Goal: Task Accomplishment & Management: Complete application form

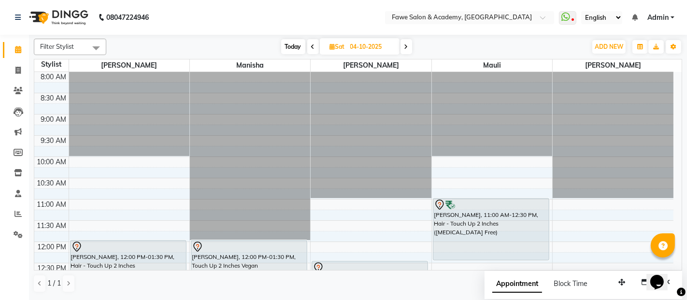
scroll to position [131, 0]
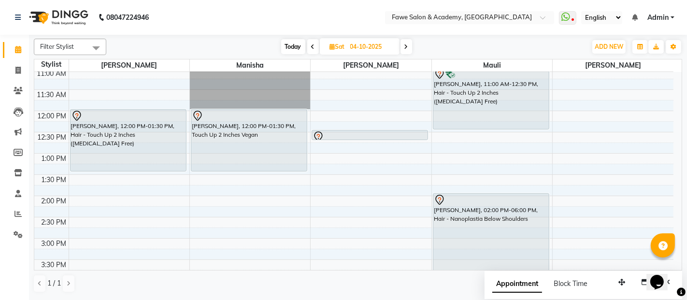
click at [407, 46] on icon at bounding box center [407, 47] width 4 height 6
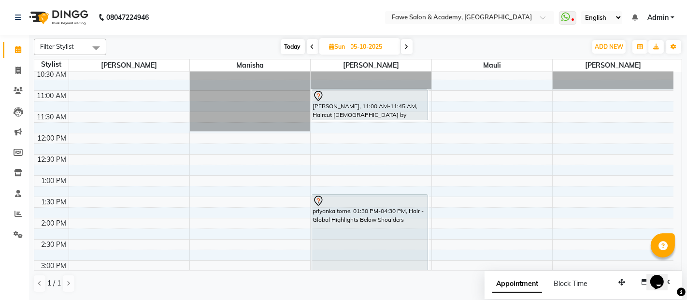
scroll to position [88, 0]
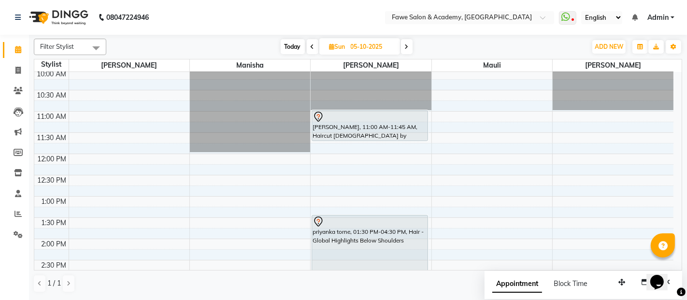
click at [312, 47] on icon at bounding box center [313, 47] width 4 height 6
type input "04-10-2025"
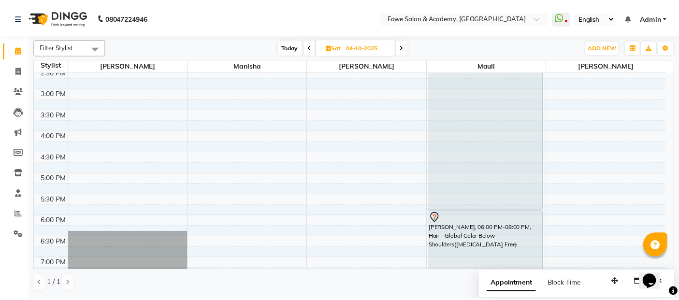
scroll to position [239, 0]
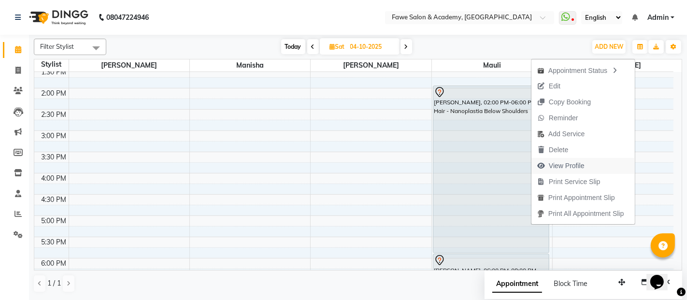
click at [555, 167] on span "View Profile" at bounding box center [567, 166] width 36 height 10
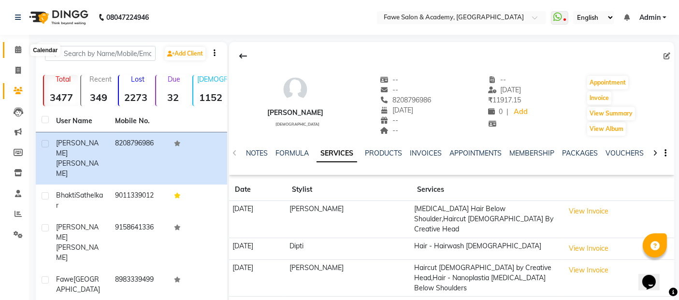
click at [17, 47] on icon at bounding box center [18, 49] width 6 height 7
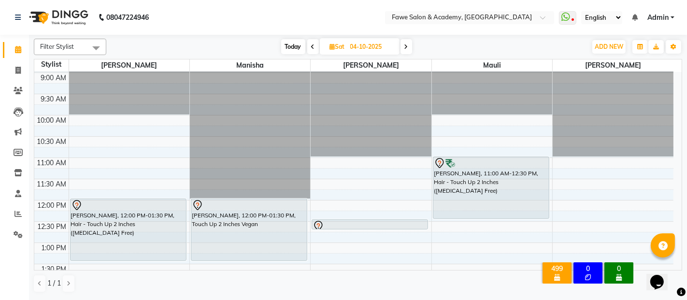
scroll to position [21, 0]
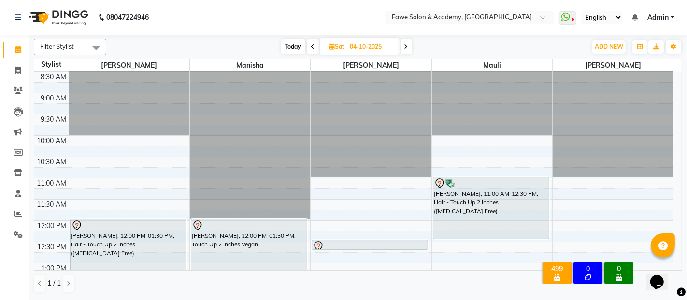
click at [291, 49] on span "Today" at bounding box center [293, 46] width 24 height 15
type input "03-10-2025"
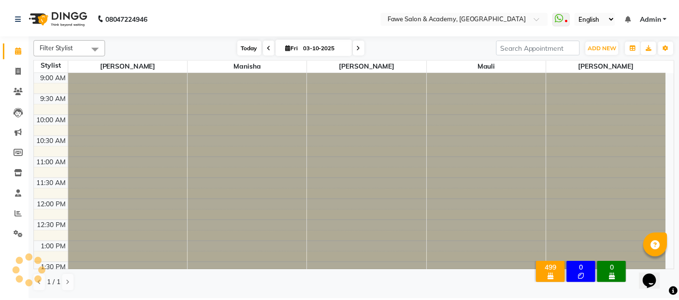
scroll to position [390, 0]
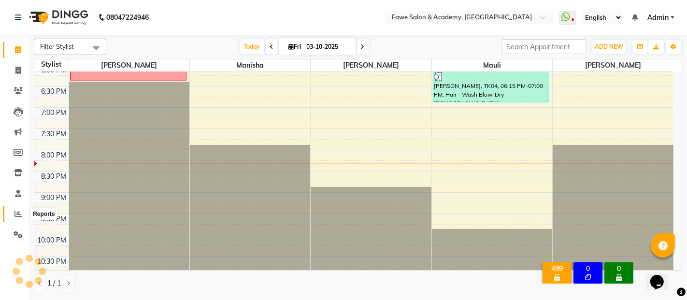
click at [15, 215] on icon at bounding box center [17, 213] width 7 height 7
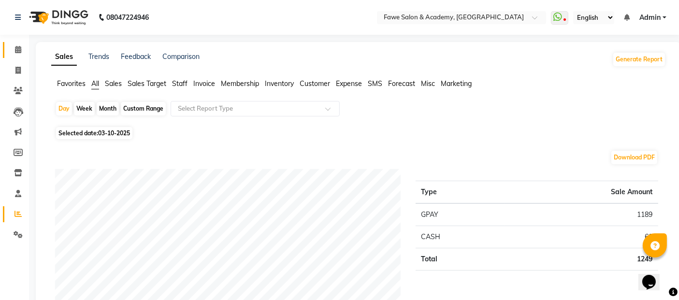
click at [19, 50] on icon at bounding box center [18, 49] width 6 height 7
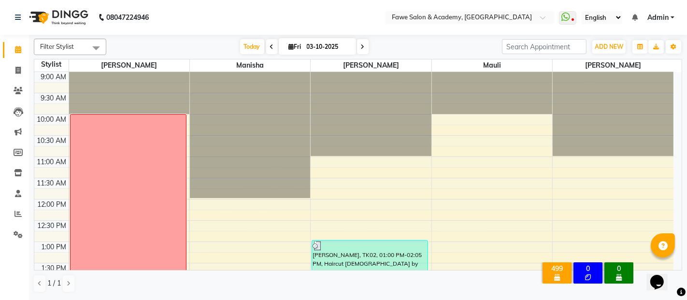
click at [363, 44] on icon at bounding box center [363, 47] width 4 height 6
type input "04-10-2025"
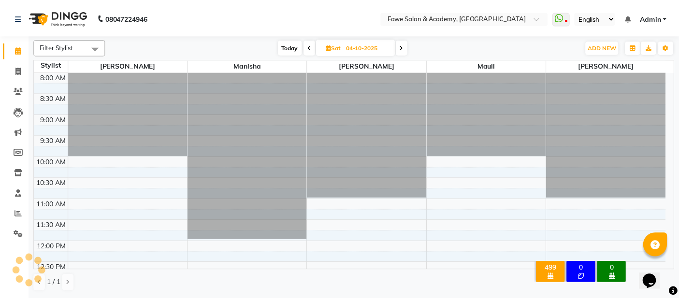
scroll to position [432, 0]
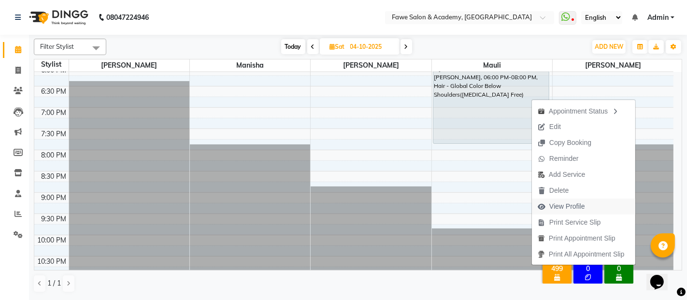
click at [554, 204] on span "View Profile" at bounding box center [568, 207] width 36 height 10
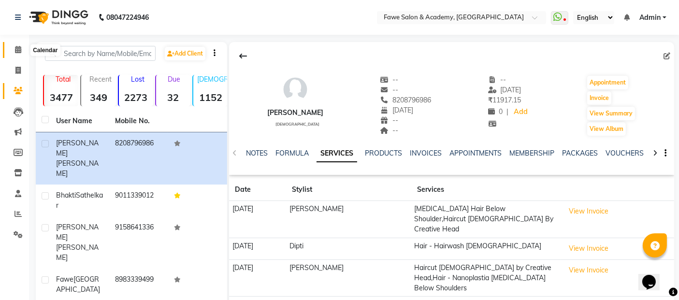
click at [19, 49] on icon at bounding box center [18, 49] width 6 height 7
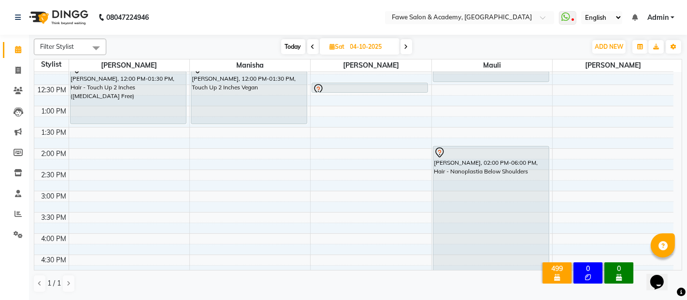
scroll to position [179, 0]
click at [329, 151] on div "8:00 AM 8:30 AM 9:00 AM 9:30 AM 10:00 AM 10:30 AM 11:00 AM 11:30 AM 12:00 PM 12…" at bounding box center [353, 211] width 639 height 637
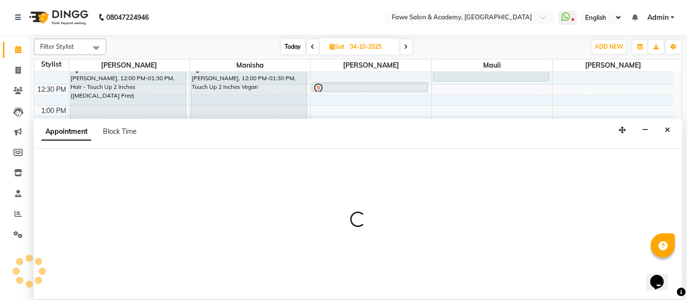
select select "14303"
select select "tentative"
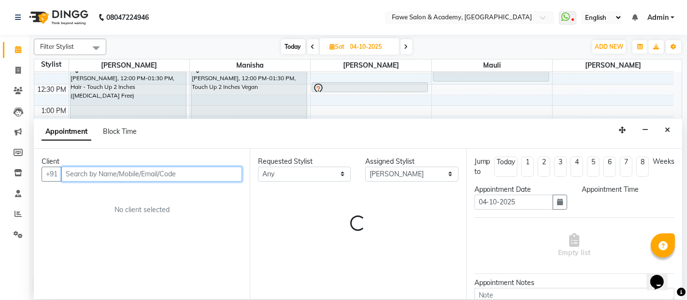
select select "840"
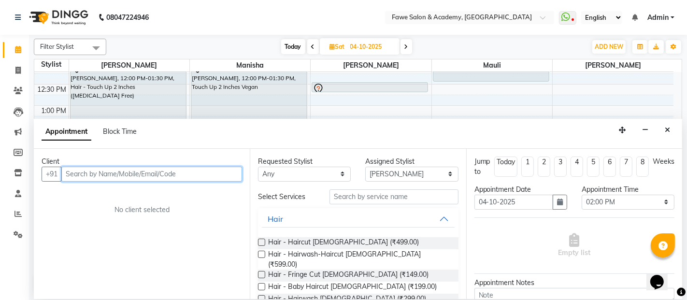
click at [149, 173] on input "text" at bounding box center [151, 174] width 181 height 15
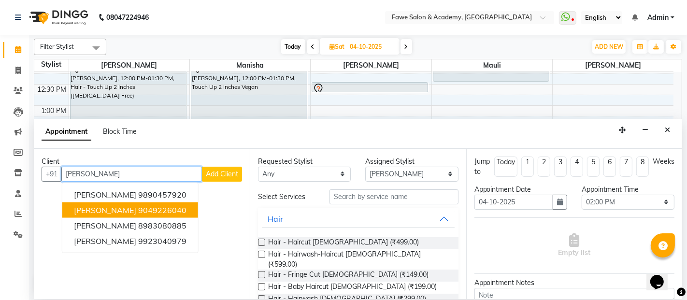
click at [152, 203] on button "[PERSON_NAME] 9049226040" at bounding box center [130, 210] width 136 height 15
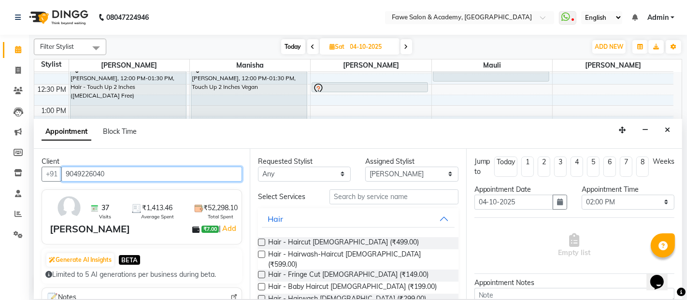
type input "9049226040"
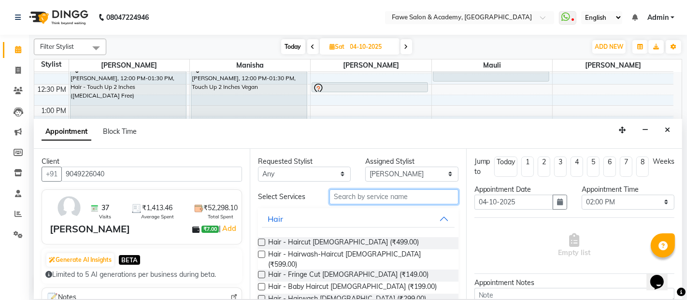
click at [353, 197] on input "text" at bounding box center [394, 196] width 129 height 15
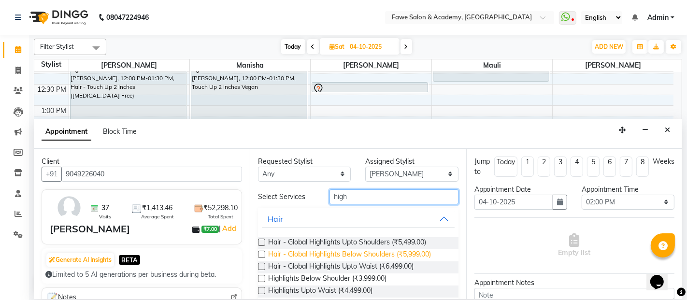
type input "high"
click at [391, 253] on span "Hair - Global Highlights Below Shoulders (₹5,999.00)" at bounding box center [349, 255] width 163 height 12
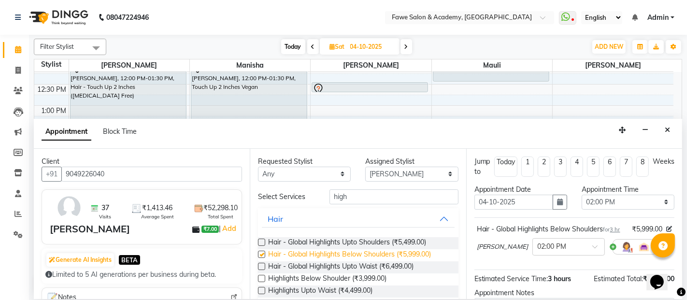
checkbox input "false"
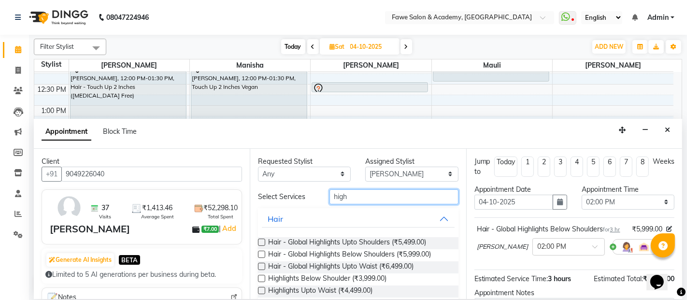
click at [364, 199] on input "high" at bounding box center [394, 196] width 129 height 15
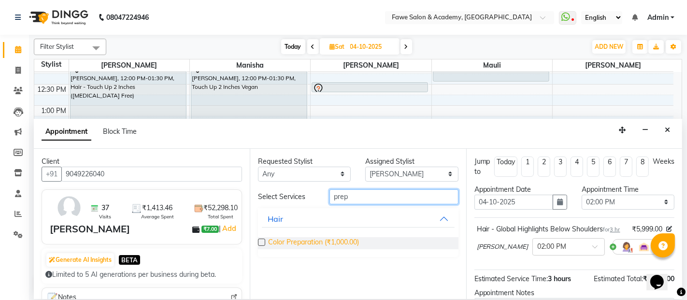
type input "prep"
click at [338, 246] on span "Color Preparation (₹1,000.00)" at bounding box center [313, 243] width 91 height 12
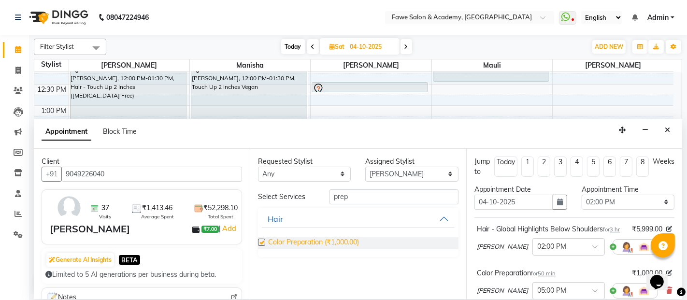
checkbox input "false"
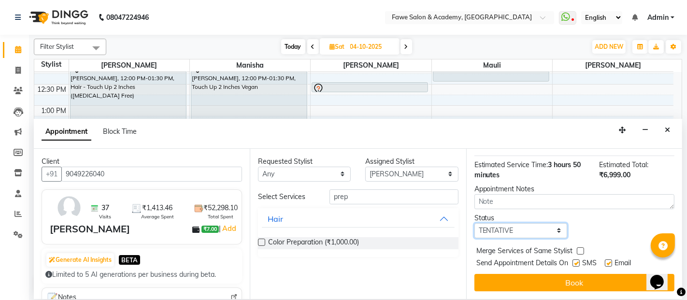
click at [519, 232] on select "Select TENTATIVE CONFIRM UPCOMING" at bounding box center [521, 230] width 93 height 15
select select "confirm booking"
click at [475, 223] on select "Select TENTATIVE CONFIRM UPCOMING" at bounding box center [521, 230] width 93 height 15
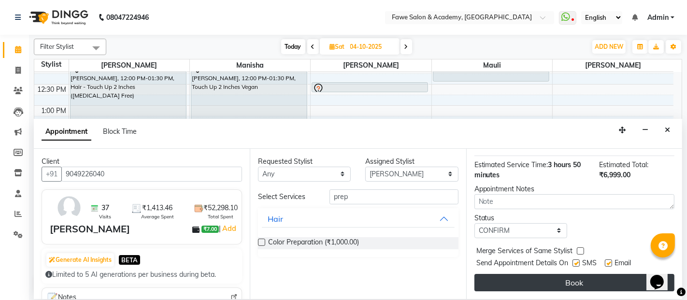
click at [529, 278] on button "Book" at bounding box center [575, 282] width 200 height 17
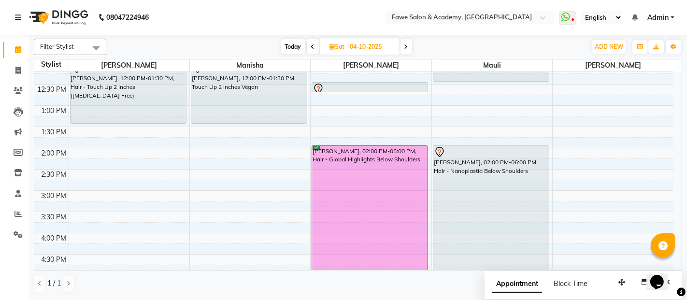
click at [408, 50] on span at bounding box center [407, 46] width 12 height 15
type input "05-10-2025"
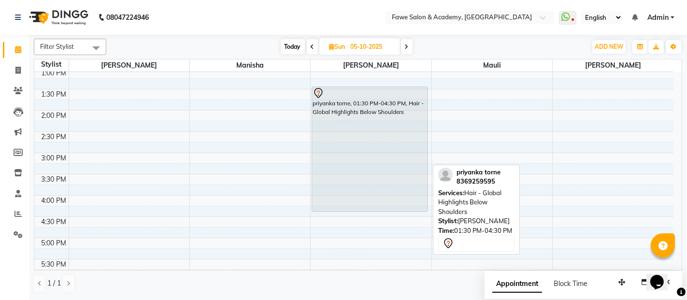
scroll to position [217, 0]
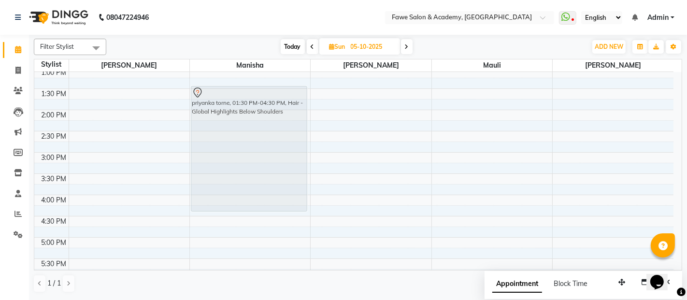
drag, startPoint x: 355, startPoint y: 164, endPoint x: 263, endPoint y: 161, distance: 91.4
click at [263, 161] on tr "priyanka torne, 01:30 PM-04:30 PM, Hair - Global Highlights Below Shoulders [PE…" at bounding box center [353, 173] width 639 height 637
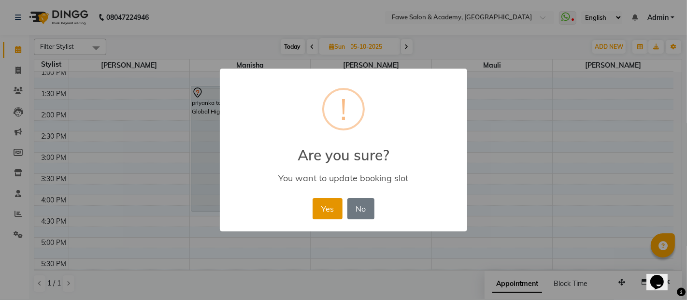
click at [324, 206] on button "Yes" at bounding box center [327, 208] width 29 height 21
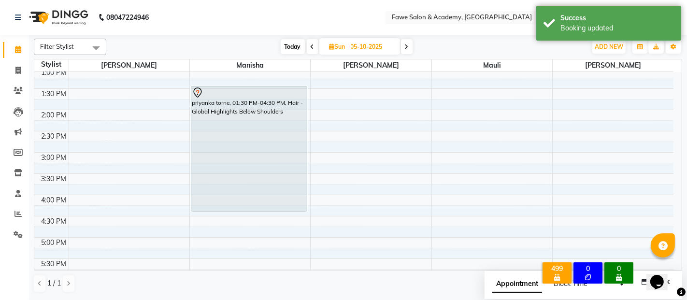
click at [330, 113] on div "8:00 AM 8:30 AM 9:00 AM 9:30 AM 10:00 AM 10:30 AM 11:00 AM 11:30 AM 12:00 PM 12…" at bounding box center [353, 173] width 639 height 637
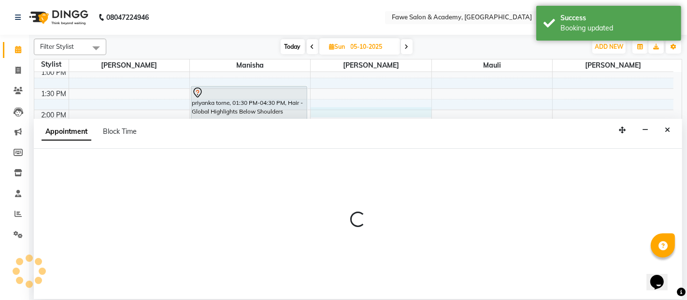
select select "14303"
select select "tentative"
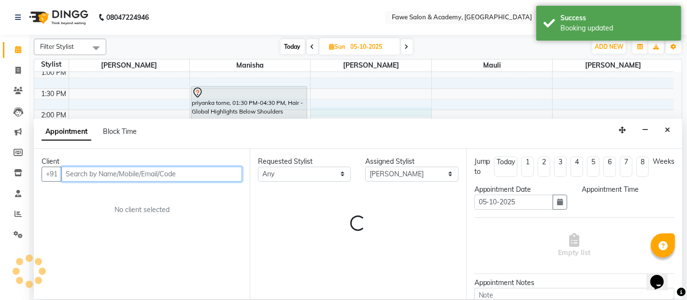
select select "840"
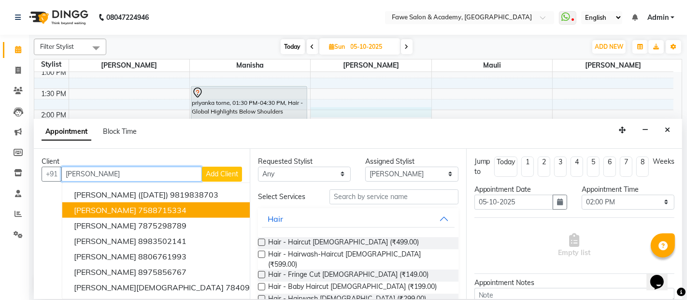
click at [142, 210] on ngb-highlight "7588715334" at bounding box center [162, 210] width 48 height 10
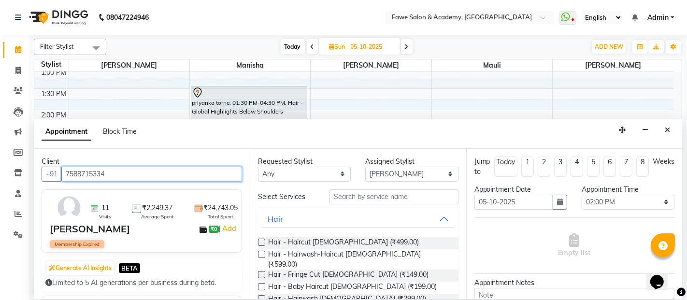
type input "7588715334"
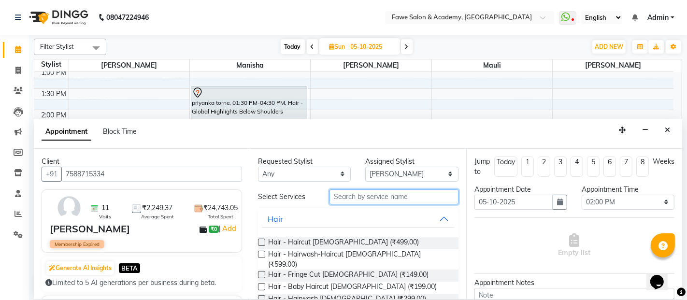
click at [404, 200] on input "text" at bounding box center [394, 196] width 129 height 15
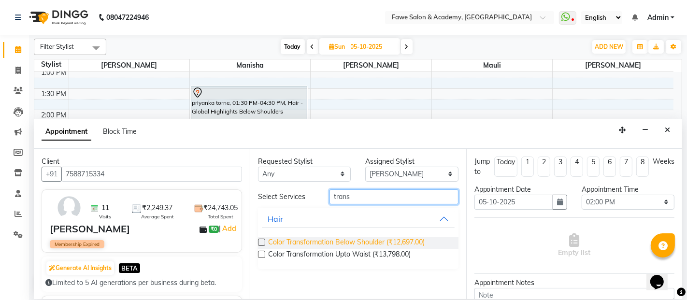
type input "trans"
click at [385, 237] on span "Color Transformation Below Shoulder (₹12,697.00)" at bounding box center [346, 243] width 157 height 12
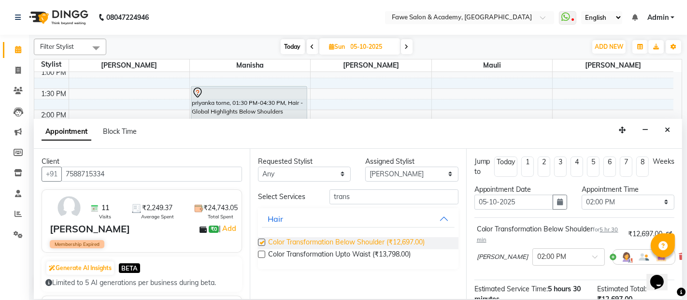
checkbox input "false"
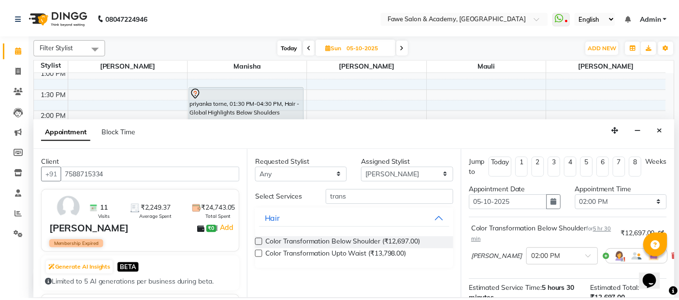
scroll to position [124, 0]
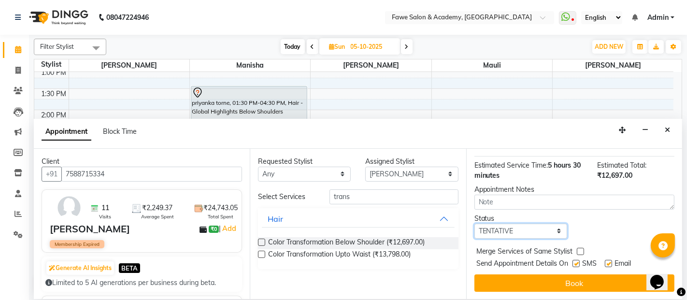
click at [527, 230] on select "Select TENTATIVE CONFIRM UPCOMING" at bounding box center [521, 231] width 93 height 15
select select "confirm booking"
click at [475, 224] on select "Select TENTATIVE CONFIRM UPCOMING" at bounding box center [521, 231] width 93 height 15
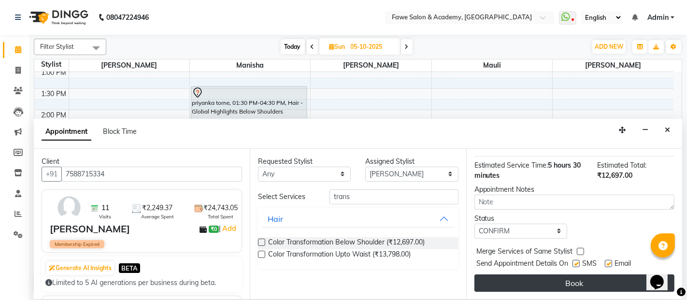
click at [546, 275] on button "Book" at bounding box center [575, 283] width 200 height 17
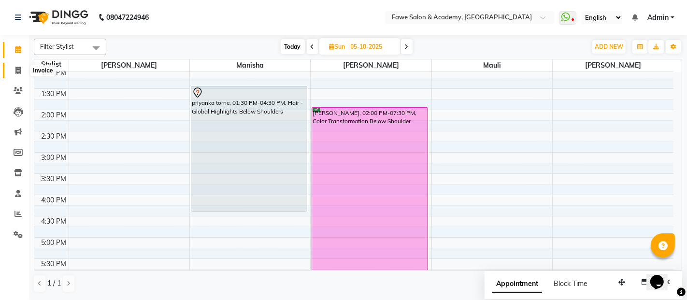
click at [18, 67] on icon at bounding box center [17, 70] width 5 height 7
select select "service"
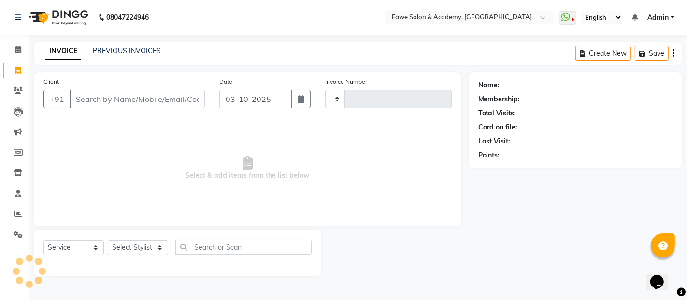
type input "1373"
select select "879"
click at [149, 250] on select "Select Stylist [PERSON_NAME] [PERSON_NAME] [PERSON_NAME] [PERSON_NAME]" at bounding box center [138, 247] width 60 height 15
click at [108, 240] on select "Select Stylist [PERSON_NAME] [PERSON_NAME] [PERSON_NAME] [PERSON_NAME]" at bounding box center [138, 247] width 60 height 15
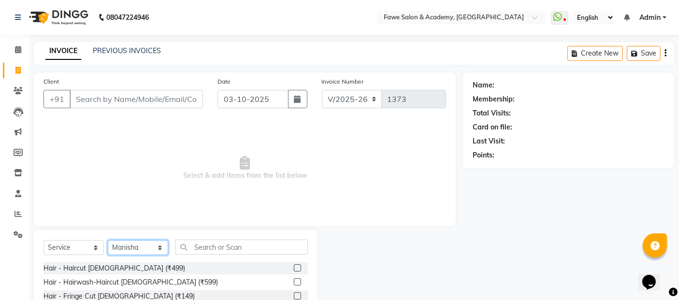
scroll to position [87, 0]
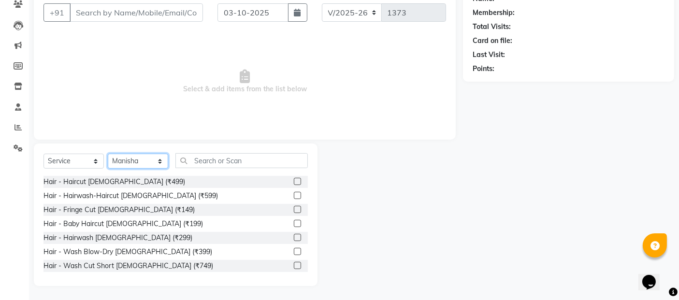
click at [136, 164] on select "Select Stylist [PERSON_NAME] [PERSON_NAME] [PERSON_NAME] [PERSON_NAME]" at bounding box center [138, 161] width 60 height 15
select select "82869"
click at [108, 154] on select "Select Stylist [PERSON_NAME] [PERSON_NAME] [PERSON_NAME] [PERSON_NAME]" at bounding box center [138, 161] width 60 height 15
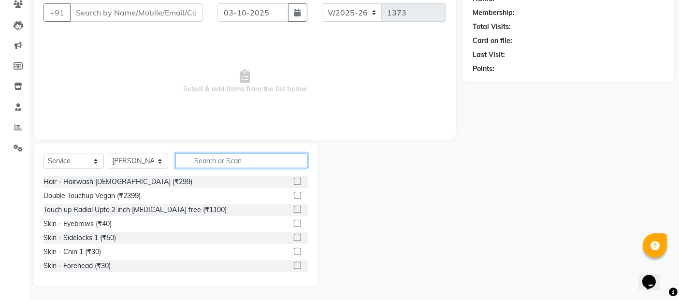
click at [250, 167] on input "text" at bounding box center [241, 160] width 132 height 15
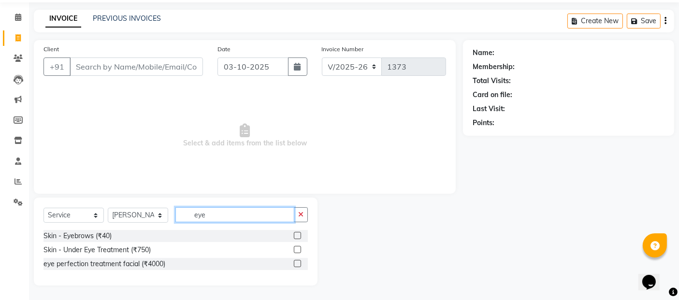
scroll to position [31, 0]
type input "eye"
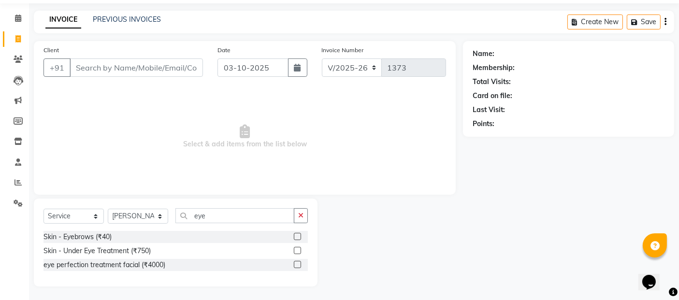
click at [296, 240] on div at bounding box center [297, 238] width 6 height 10
click at [297, 237] on label at bounding box center [297, 236] width 7 height 7
click at [297, 237] on input "checkbox" at bounding box center [297, 237] width 6 height 6
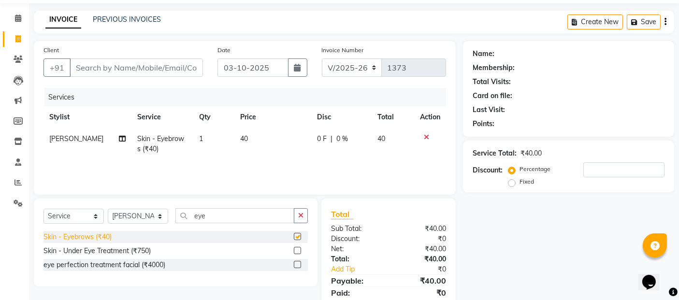
checkbox input "false"
click at [131, 218] on select "Select Stylist [PERSON_NAME] [PERSON_NAME] [PERSON_NAME] [PERSON_NAME]" at bounding box center [138, 216] width 60 height 15
select select "14305"
click at [108, 209] on select "Select Stylist [PERSON_NAME] [PERSON_NAME] [PERSON_NAME] [PERSON_NAME]" at bounding box center [138, 216] width 60 height 15
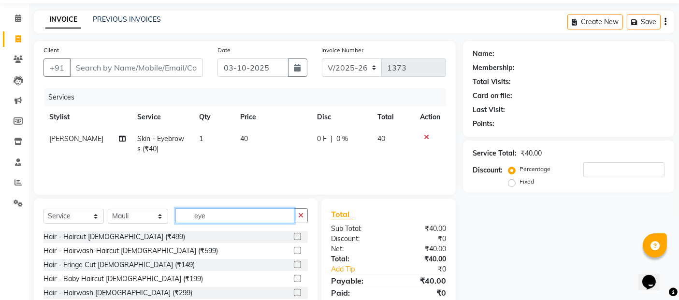
click at [228, 221] on input "eye" at bounding box center [234, 215] width 119 height 15
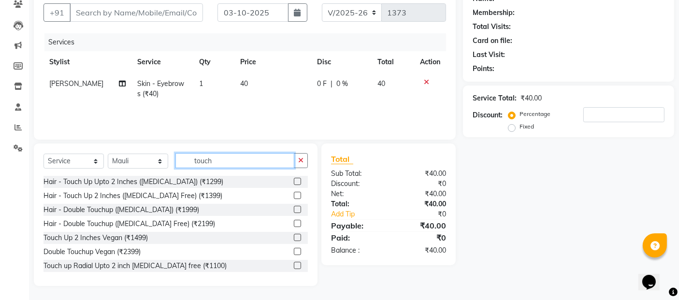
type input "touch"
click at [294, 180] on label at bounding box center [297, 181] width 7 height 7
click at [294, 180] on input "checkbox" at bounding box center [297, 182] width 6 height 6
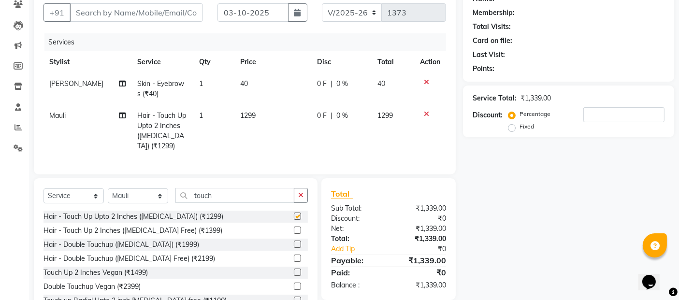
checkbox input "false"
click at [313, 118] on td "0 F | 0 %" at bounding box center [341, 131] width 60 height 52
select select "14305"
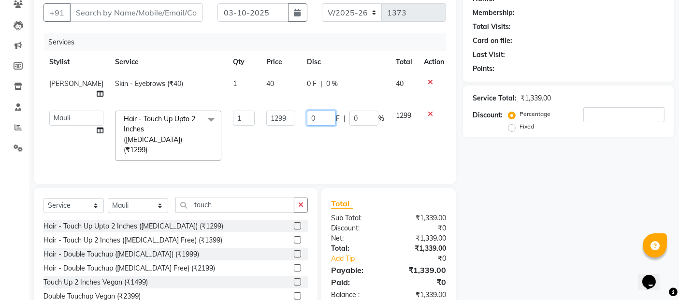
click at [316, 116] on input "0" at bounding box center [321, 118] width 29 height 15
type input "0299"
click at [342, 153] on td "0299 F | 0 %" at bounding box center [345, 136] width 89 height 62
select select "14305"
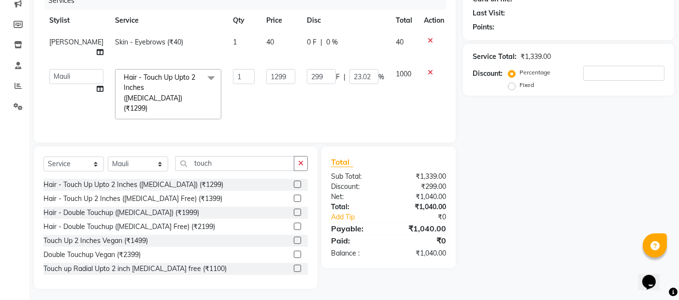
scroll to position [0, 0]
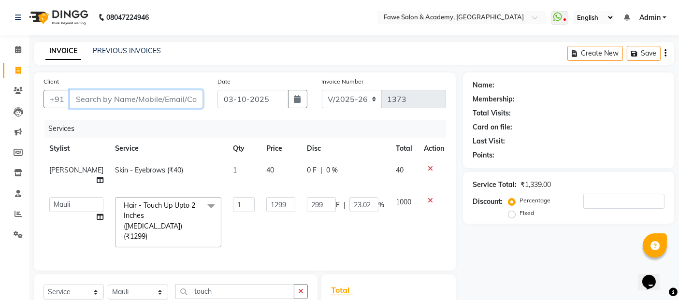
click at [105, 96] on input "Client" at bounding box center [136, 99] width 133 height 18
type input "k"
type input "0"
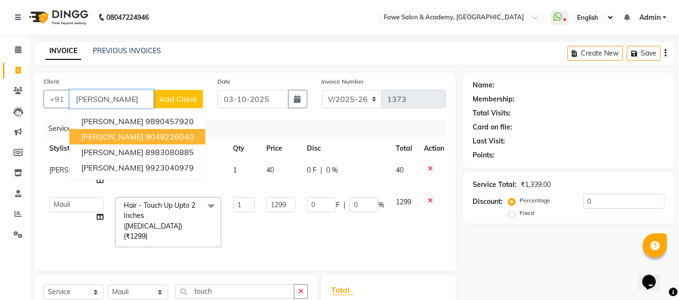
click at [135, 135] on span "[PERSON_NAME]" at bounding box center [112, 137] width 62 height 10
type input "9049226040"
select select "1: Object"
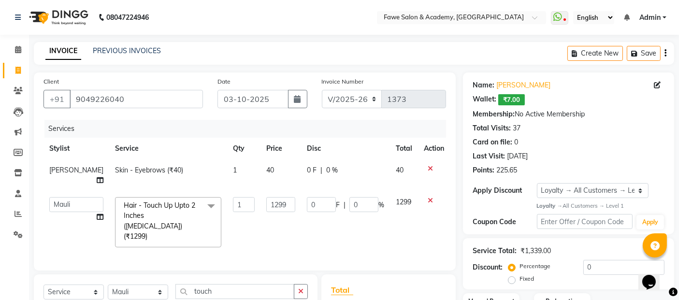
scroll to position [128, 0]
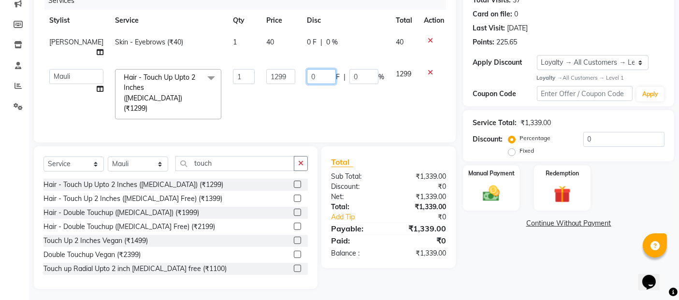
click at [307, 74] on input "0" at bounding box center [321, 76] width 29 height 15
type input "299"
click at [341, 65] on td "299 F | 0 %" at bounding box center [345, 94] width 89 height 62
select select "14305"
click at [468, 203] on div "Manual Payment" at bounding box center [491, 187] width 58 height 47
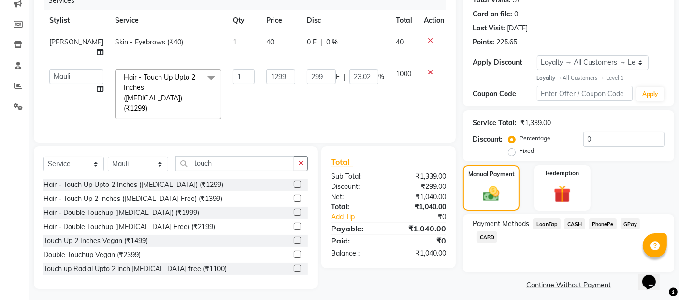
click at [631, 225] on span "GPay" at bounding box center [631, 223] width 20 height 11
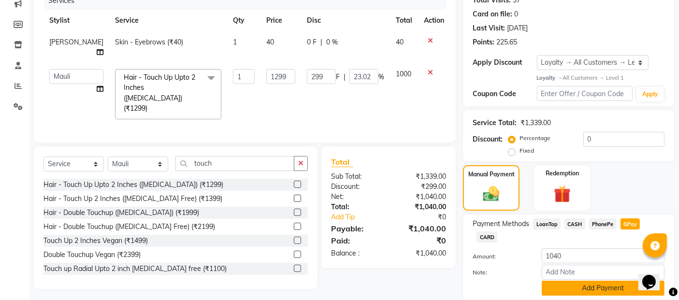
click at [612, 281] on button "Add Payment" at bounding box center [603, 288] width 123 height 15
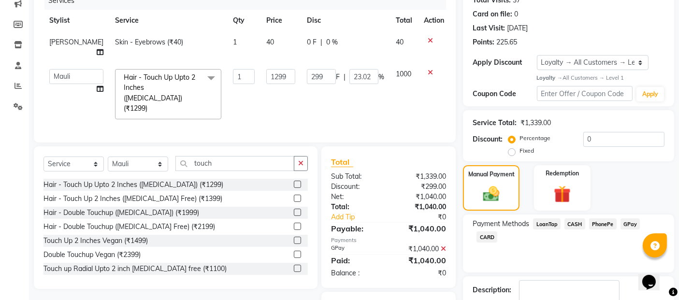
scroll to position [188, 0]
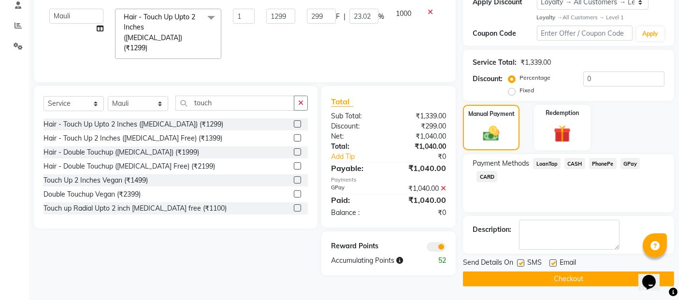
click at [442, 243] on span at bounding box center [436, 247] width 19 height 10
click at [446, 248] on input "checkbox" at bounding box center [446, 248] width 0 height 0
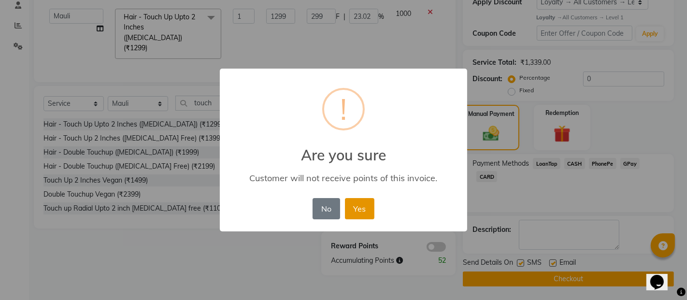
click at [360, 209] on button "Yes" at bounding box center [359, 208] width 29 height 21
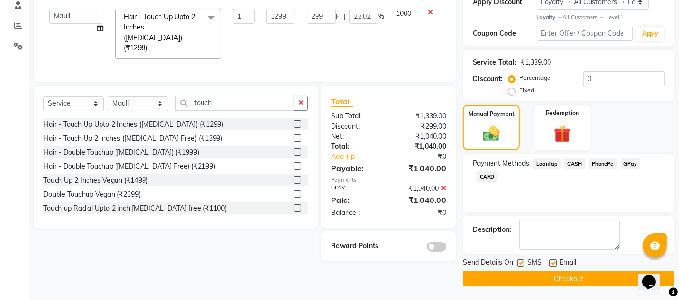
click at [503, 279] on button "Checkout" at bounding box center [568, 279] width 211 height 15
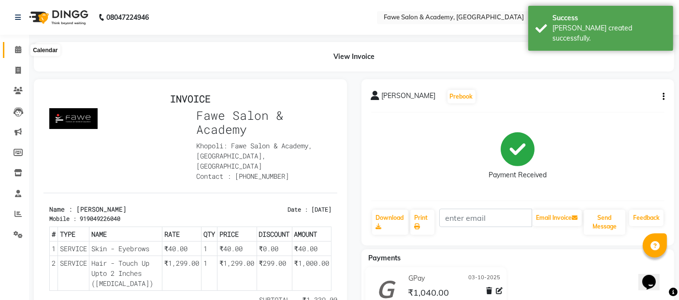
click at [16, 50] on icon at bounding box center [18, 49] width 6 height 7
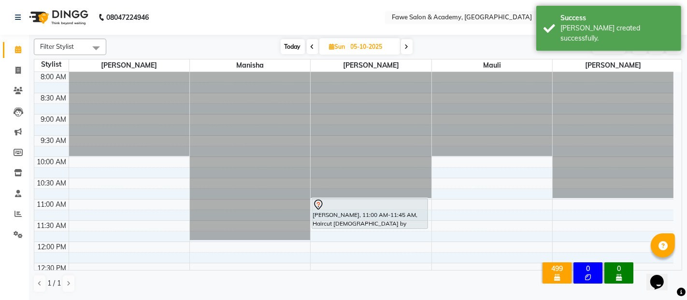
click at [292, 42] on span "Today" at bounding box center [293, 46] width 24 height 15
type input "03-10-2025"
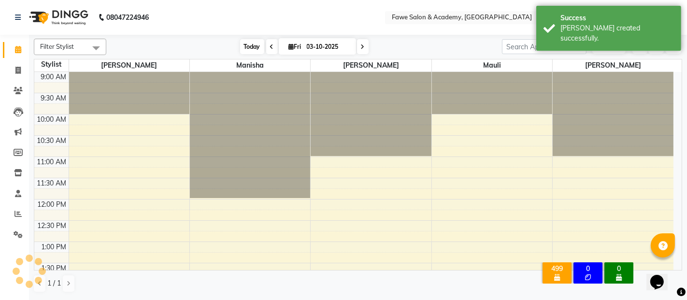
scroll to position [390, 0]
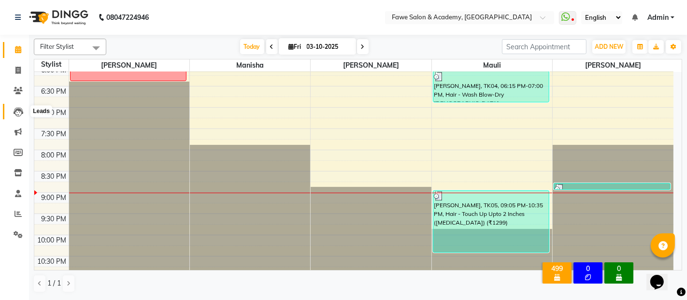
click at [18, 112] on icon at bounding box center [19, 112] width 10 height 10
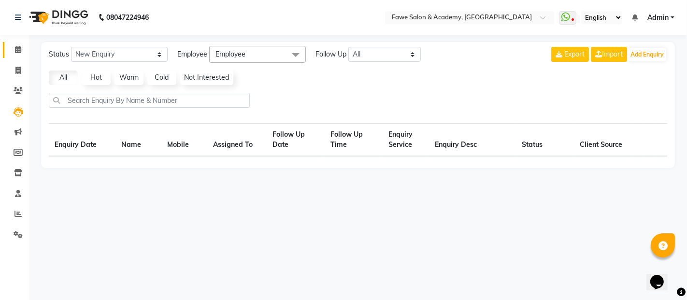
select select "10"
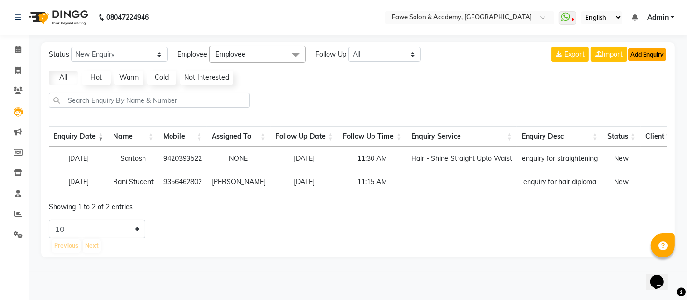
click at [645, 54] on button "Add Enquiry" at bounding box center [647, 55] width 38 height 14
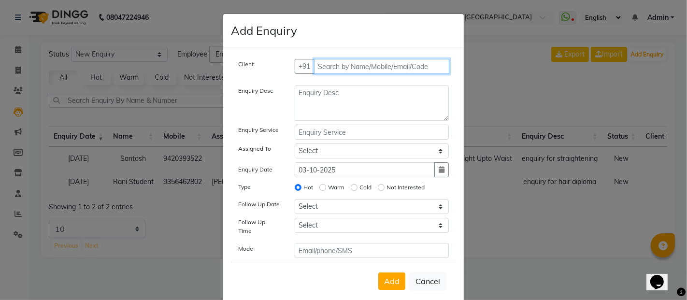
click at [376, 70] on input "text" at bounding box center [382, 66] width 136 height 15
click at [327, 68] on input "8895828308" at bounding box center [362, 66] width 96 height 15
click at [366, 68] on input "8805828308" at bounding box center [362, 66] width 96 height 15
type input "8805828308"
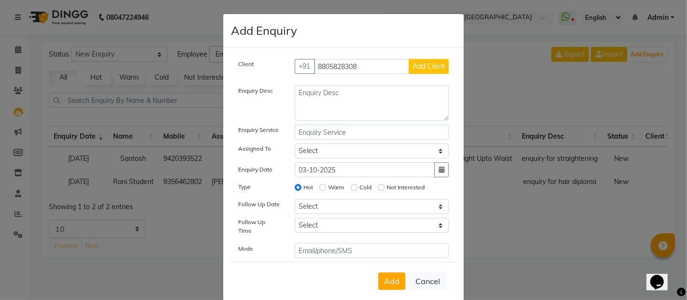
click at [432, 65] on span "Add Client" at bounding box center [429, 66] width 32 height 9
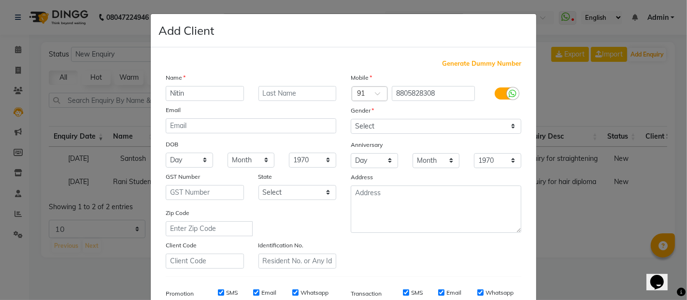
type input "Nitin"
click at [294, 98] on input "text" at bounding box center [298, 93] width 78 height 15
type input "Wadate"
click at [384, 125] on select "Select [DEMOGRAPHIC_DATA] [DEMOGRAPHIC_DATA] Other Prefer Not To Say" at bounding box center [436, 126] width 171 height 15
select select "[DEMOGRAPHIC_DATA]"
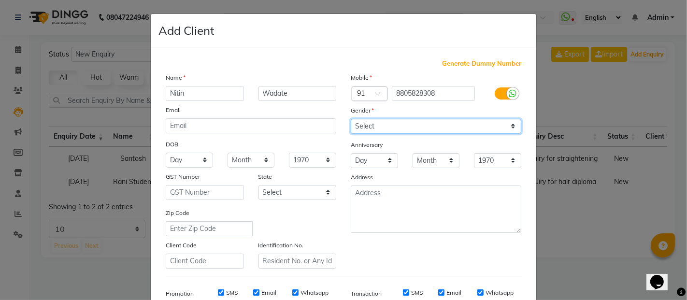
click at [351, 119] on select "Select [DEMOGRAPHIC_DATA] [DEMOGRAPHIC_DATA] Other Prefer Not To Say" at bounding box center [436, 126] width 171 height 15
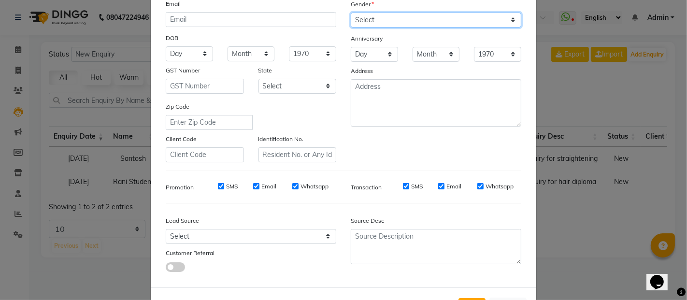
scroll to position [145, 0]
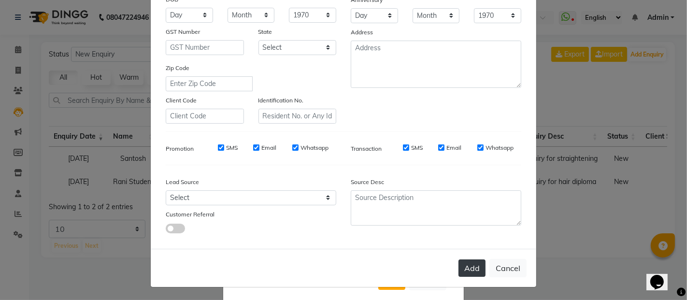
click at [465, 267] on button "Add" at bounding box center [472, 268] width 27 height 17
select select
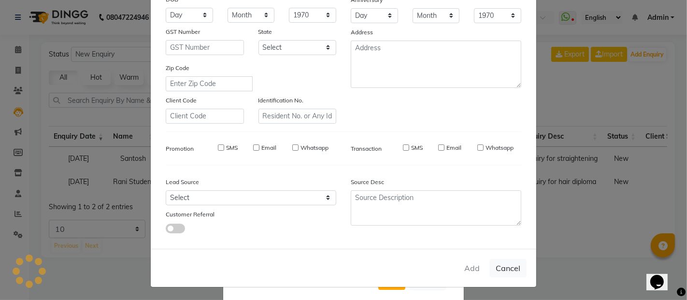
select select
checkbox input "false"
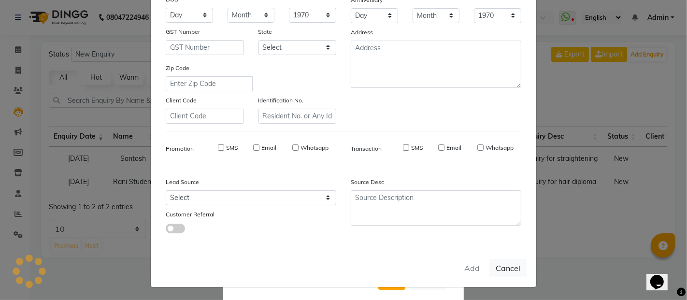
checkbox input "false"
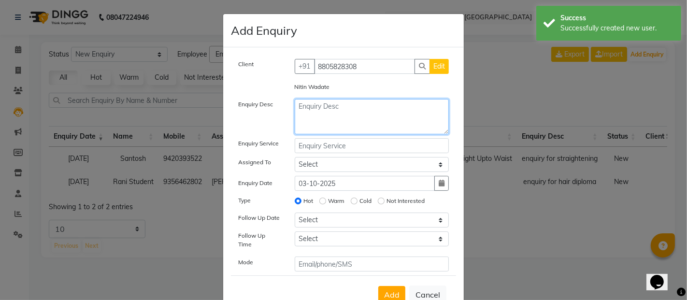
click at [313, 106] on textarea at bounding box center [372, 116] width 155 height 35
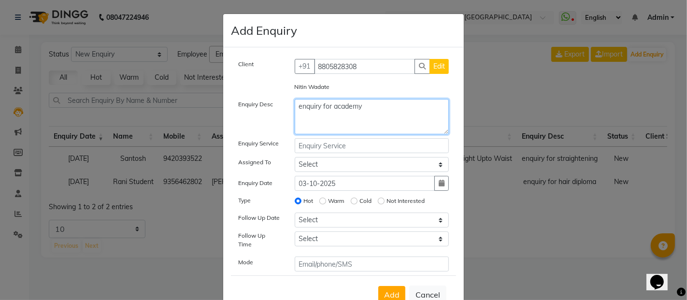
type textarea "enquiry for academy"
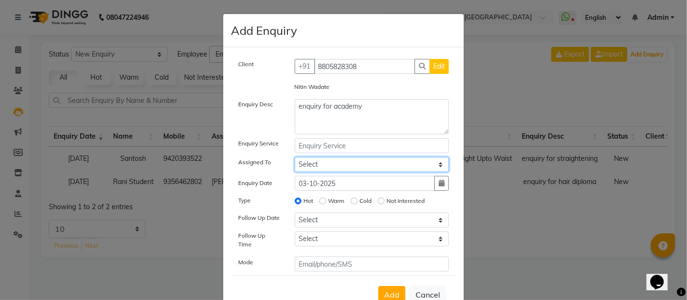
click at [384, 167] on select "Select [PERSON_NAME] [PERSON_NAME] [PERSON_NAME] [PERSON_NAME]" at bounding box center [372, 164] width 155 height 15
select select "14303"
click at [295, 157] on select "Select [PERSON_NAME] [PERSON_NAME] [PERSON_NAME] [PERSON_NAME]" at bounding box center [372, 164] width 155 height 15
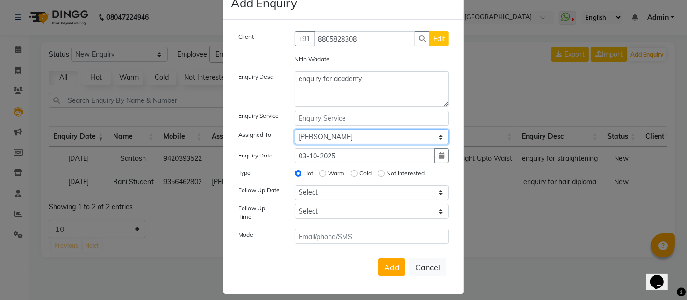
scroll to position [28, 0]
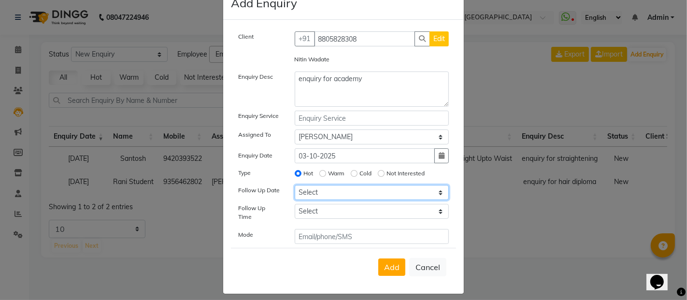
click at [371, 196] on select "Select [DATE] [DATE] [DATE] ([DATE]) [DATE] ([DATE]) [DATE] ([DATE]) [DATE] ([D…" at bounding box center [372, 192] width 155 height 15
select select "[DATE]"
click at [295, 185] on select "Select [DATE] [DATE] [DATE] ([DATE]) [DATE] ([DATE]) [DATE] ([DATE]) [DATE] ([D…" at bounding box center [372, 192] width 155 height 15
click at [327, 209] on select "Select 07:00 AM 07:15 AM 07:30 AM 07:45 AM 08:00 AM 08:15 AM 08:30 AM 08:45 AM …" at bounding box center [372, 211] width 155 height 15
select select "660"
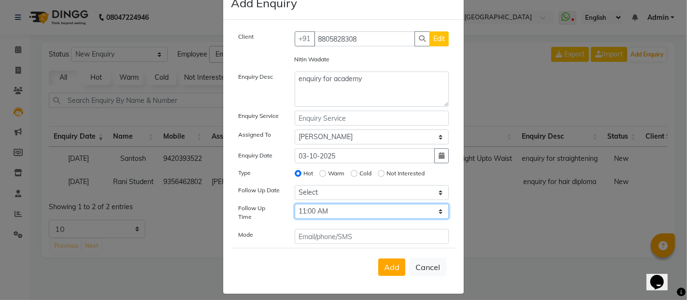
click at [295, 204] on select "Select 07:00 AM 07:15 AM 07:30 AM 07:45 AM 08:00 AM 08:15 AM 08:30 AM 08:45 AM …" at bounding box center [372, 211] width 155 height 15
click at [381, 265] on button "Add" at bounding box center [391, 267] width 27 height 17
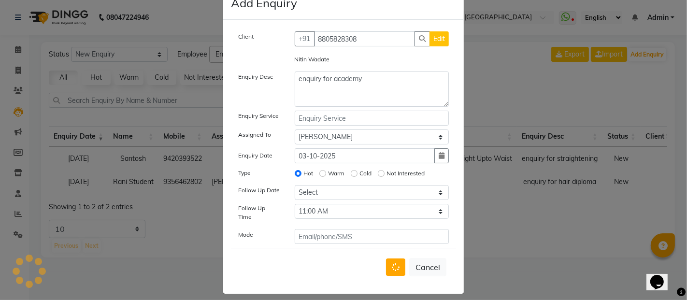
select select
radio input "false"
select select
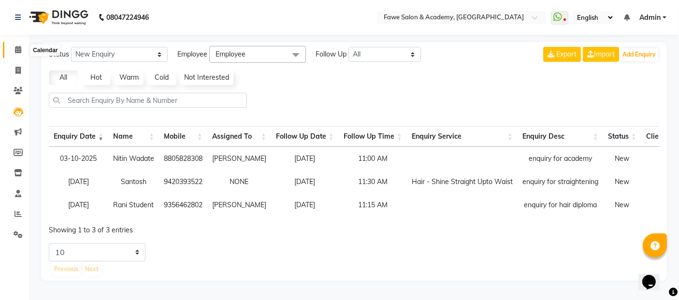
click at [22, 48] on span at bounding box center [18, 49] width 17 height 11
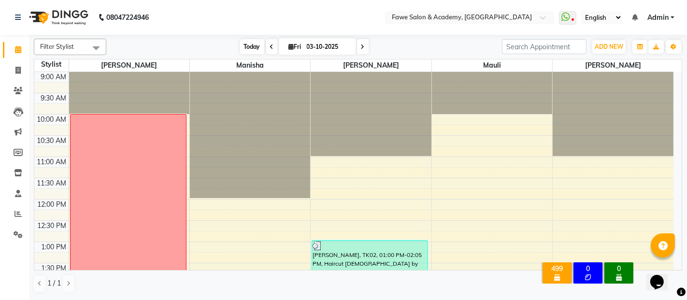
click at [248, 53] on span "Today" at bounding box center [252, 46] width 24 height 15
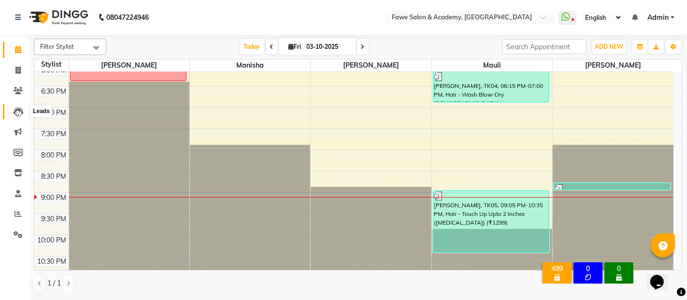
click at [16, 111] on icon at bounding box center [19, 112] width 10 height 10
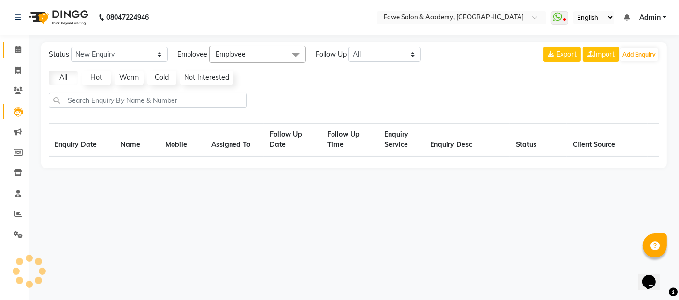
select select "10"
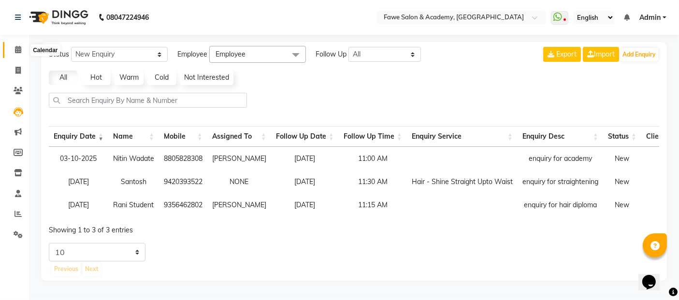
click at [22, 46] on span at bounding box center [18, 49] width 17 height 11
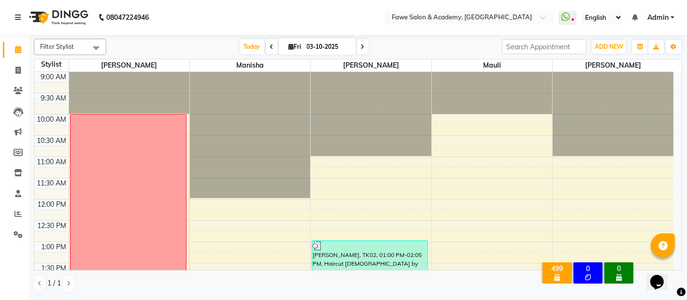
click at [363, 44] on icon at bounding box center [363, 47] width 4 height 6
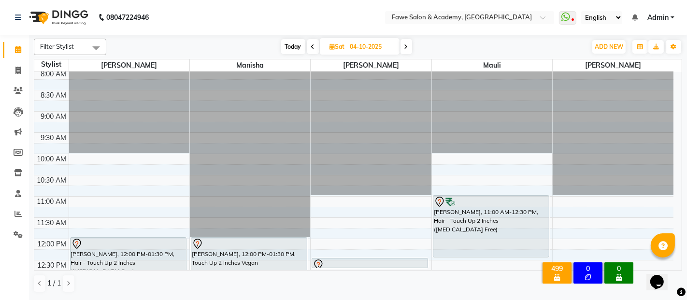
scroll to position [2, 0]
click at [291, 46] on span "Today" at bounding box center [293, 46] width 24 height 15
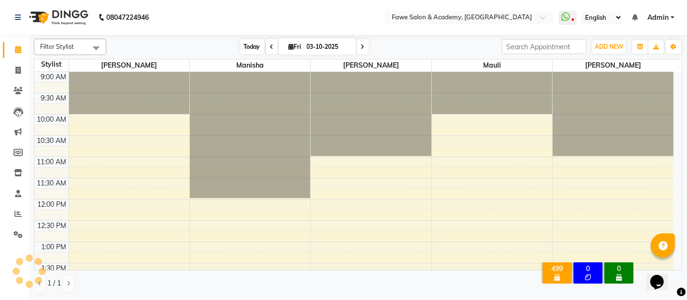
scroll to position [390, 0]
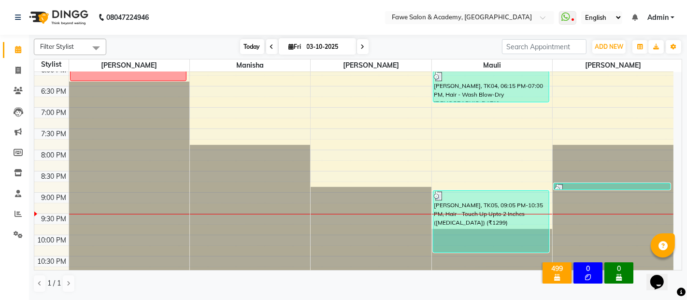
click at [243, 43] on span "Today" at bounding box center [252, 46] width 24 height 15
click at [364, 47] on span at bounding box center [363, 46] width 12 height 15
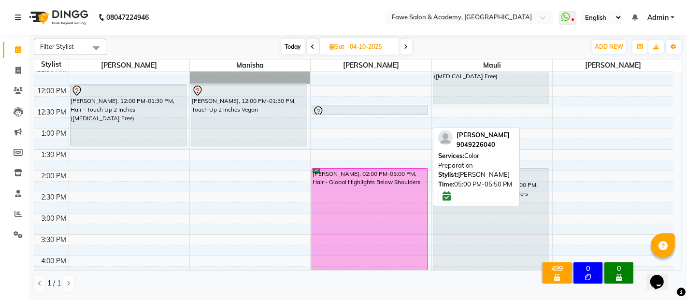
scroll to position [155, 0]
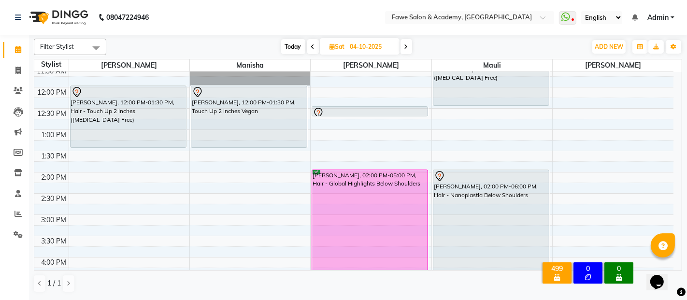
click at [406, 48] on icon at bounding box center [407, 47] width 4 height 6
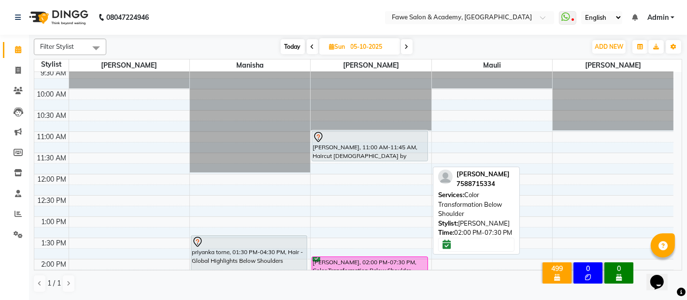
scroll to position [56, 0]
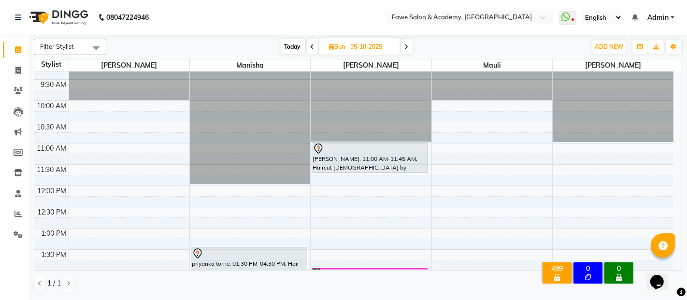
click at [291, 43] on span "Today" at bounding box center [293, 46] width 24 height 15
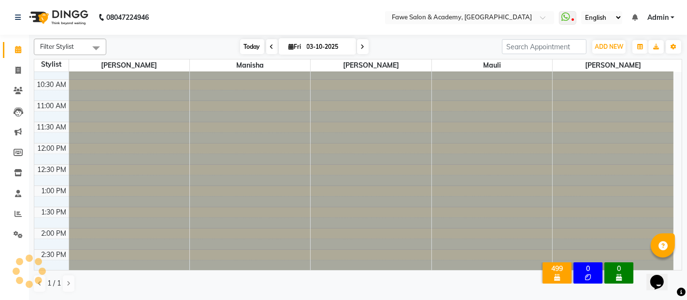
scroll to position [390, 0]
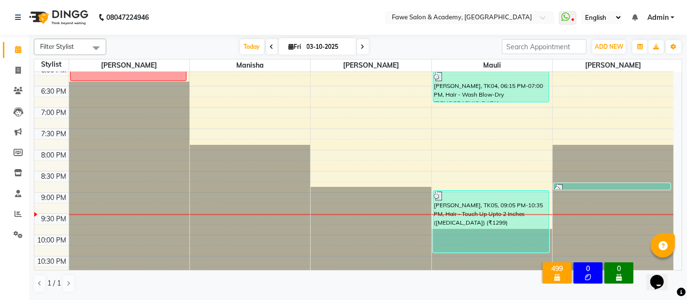
click at [362, 46] on icon at bounding box center [363, 47] width 4 height 6
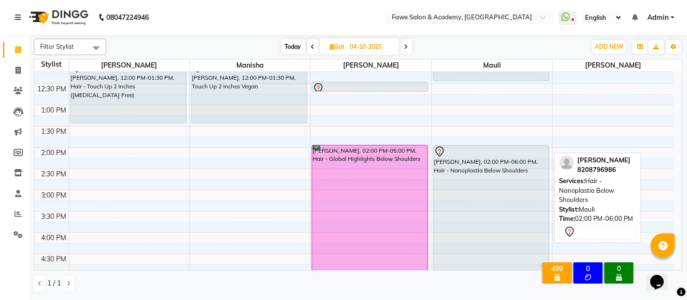
scroll to position [163, 0]
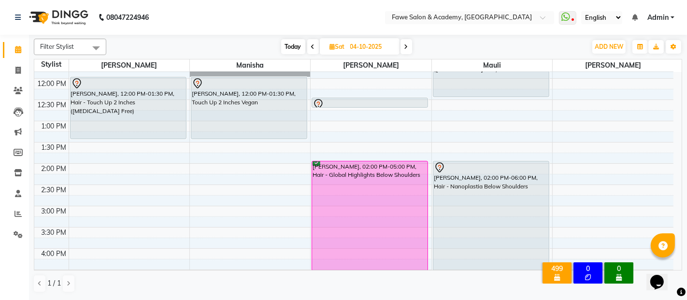
click at [294, 40] on span "Today" at bounding box center [293, 46] width 24 height 15
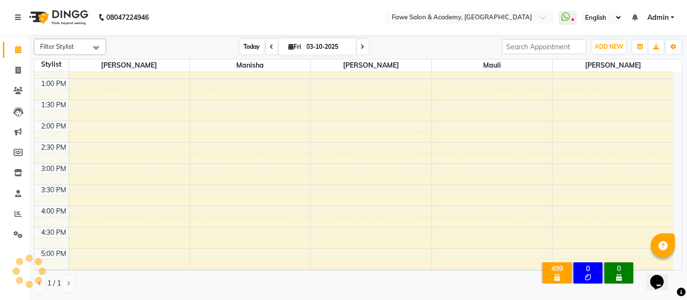
scroll to position [390, 0]
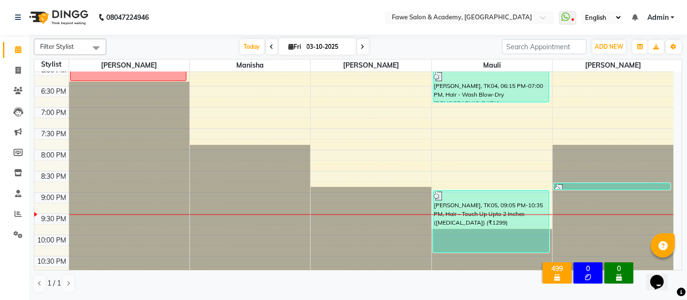
click at [361, 51] on span at bounding box center [363, 46] width 12 height 15
type input "04-10-2025"
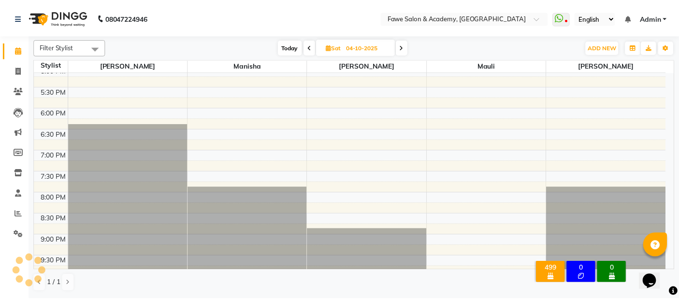
scroll to position [432, 0]
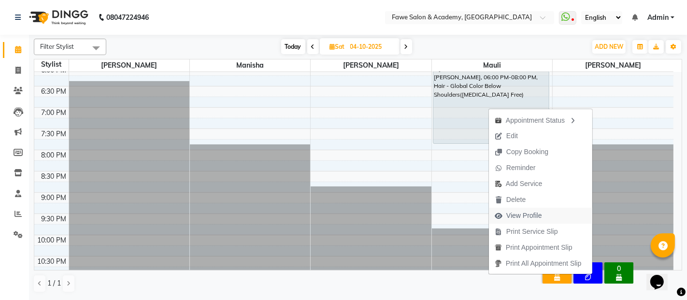
click at [518, 213] on span "View Profile" at bounding box center [525, 216] width 36 height 10
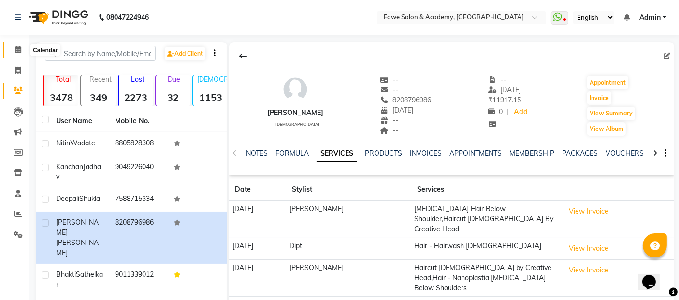
click at [23, 45] on span at bounding box center [18, 49] width 17 height 11
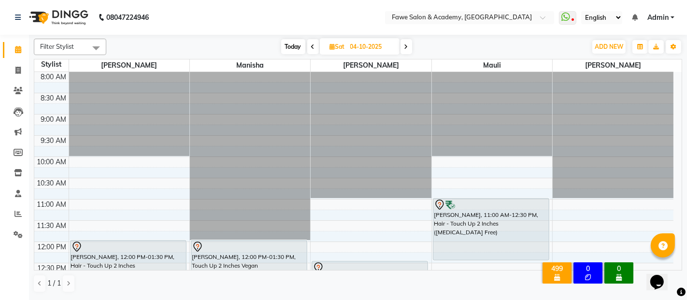
click at [293, 49] on span "Today" at bounding box center [293, 46] width 24 height 15
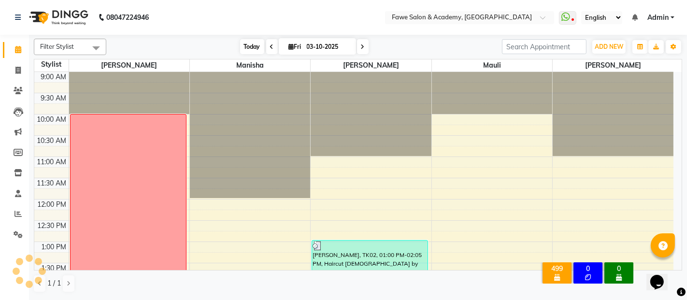
scroll to position [390, 0]
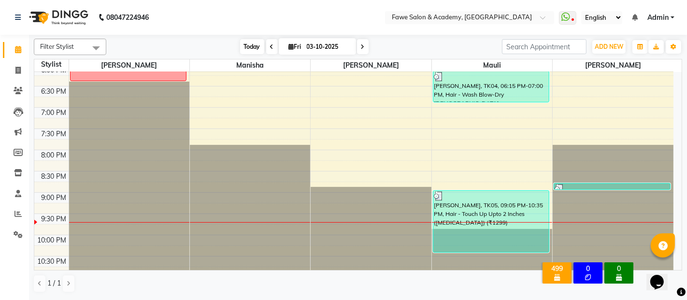
click at [248, 45] on span "Today" at bounding box center [252, 46] width 24 height 15
click at [361, 44] on icon at bounding box center [363, 47] width 4 height 6
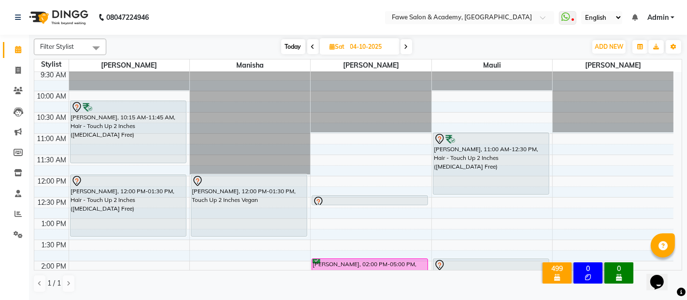
scroll to position [72, 0]
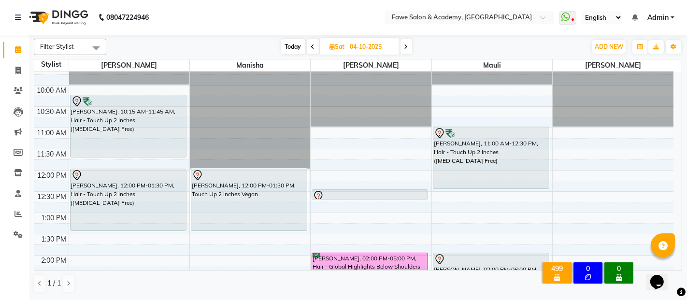
click at [294, 45] on span "Today" at bounding box center [293, 46] width 24 height 15
type input "03-10-2025"
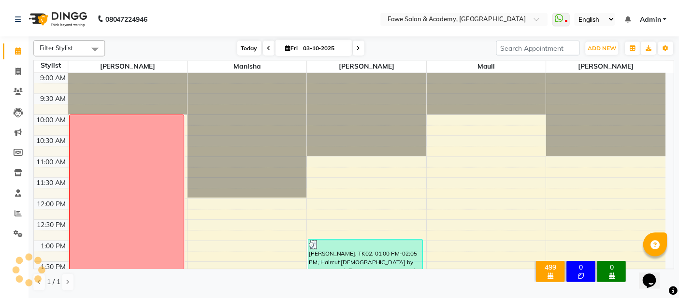
scroll to position [390, 0]
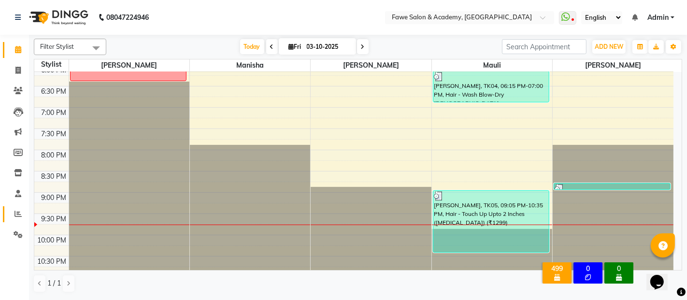
click at [17, 211] on icon at bounding box center [17, 213] width 7 height 7
